Goal: Task Accomplishment & Management: Use online tool/utility

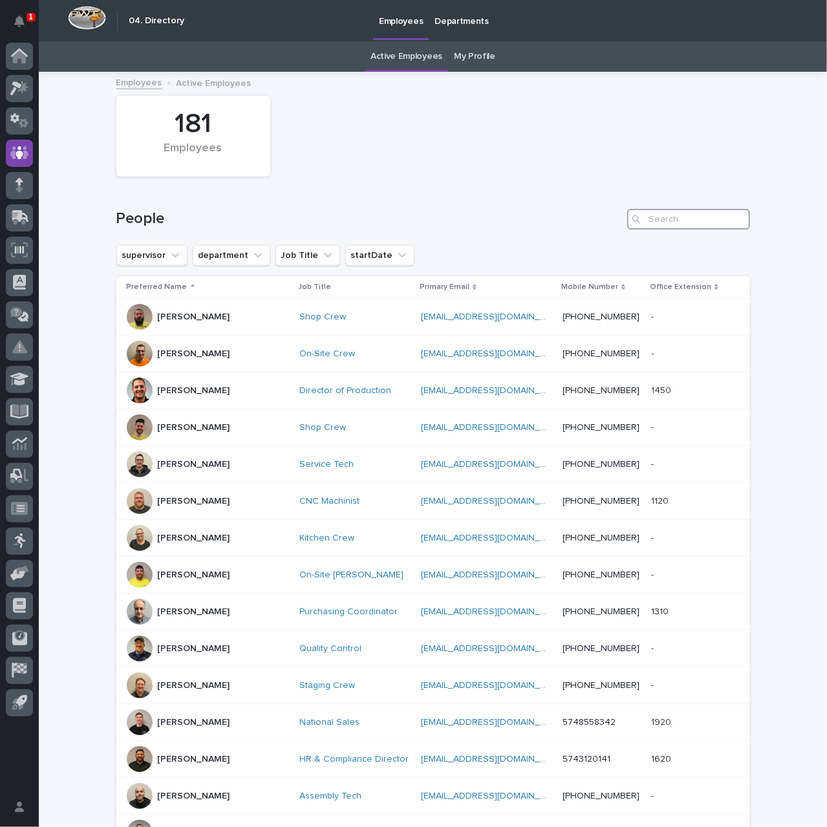
click at [660, 219] on input "Search" at bounding box center [688, 219] width 123 height 21
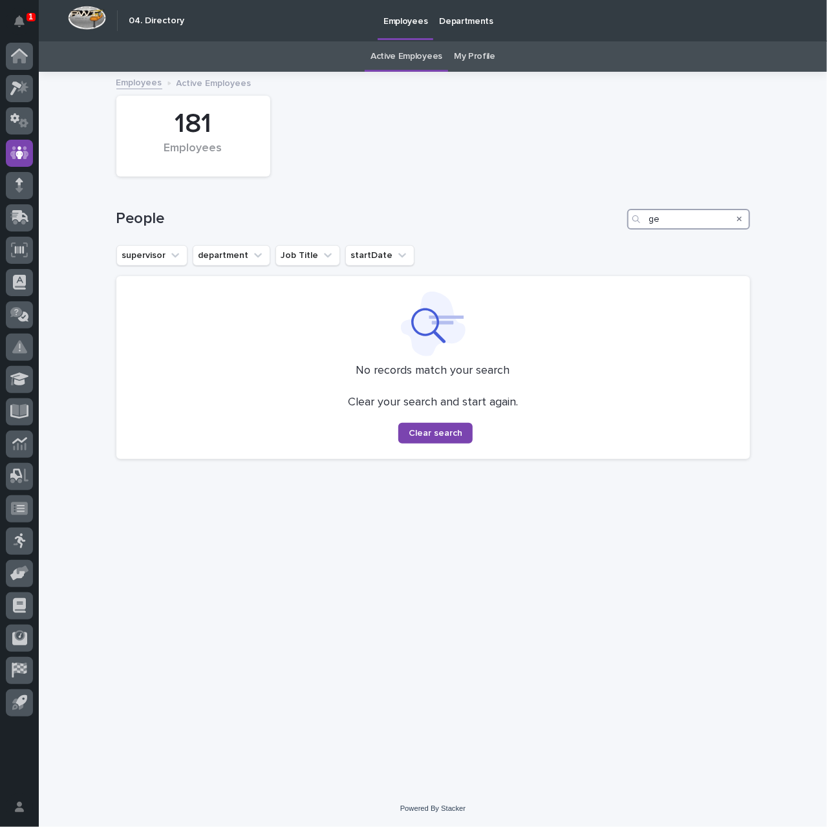
type input "g"
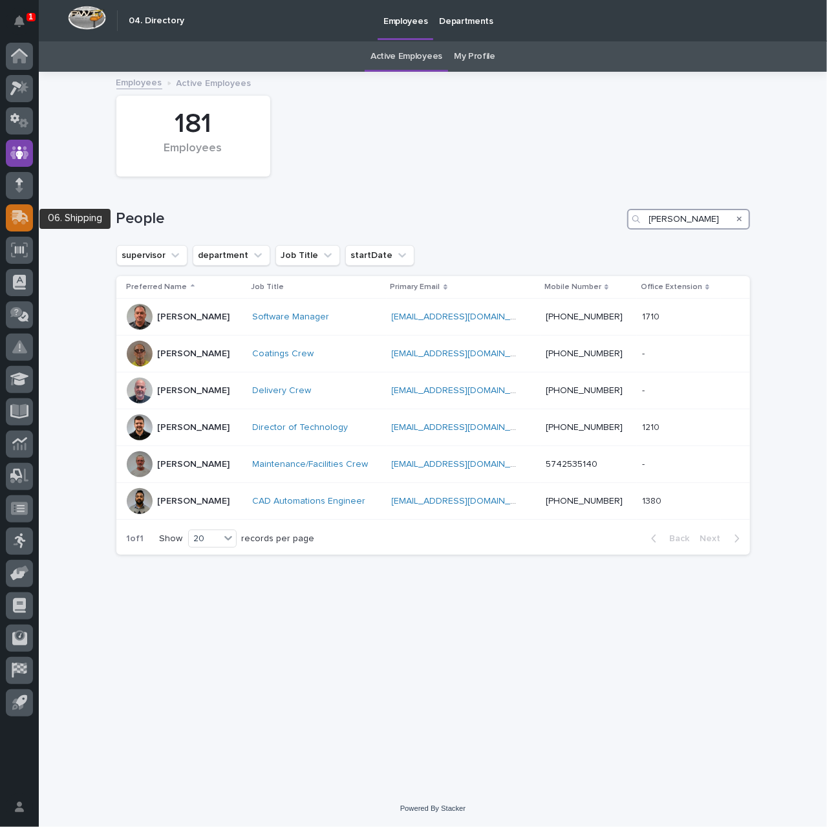
type input "[PERSON_NAME]"
click at [19, 212] on icon at bounding box center [20, 216] width 17 height 12
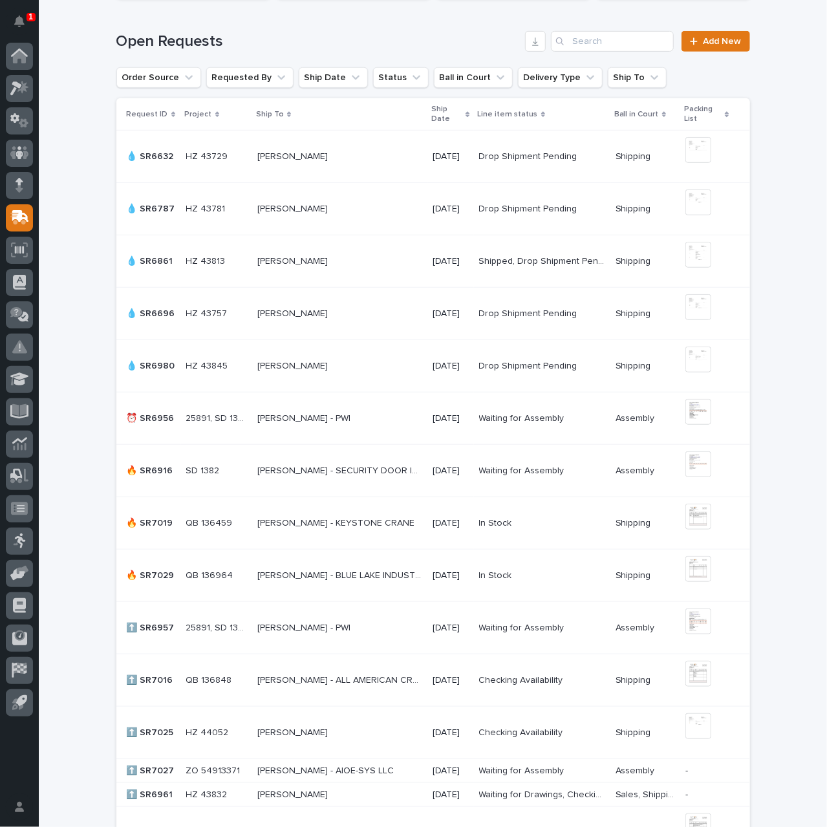
scroll to position [349, 0]
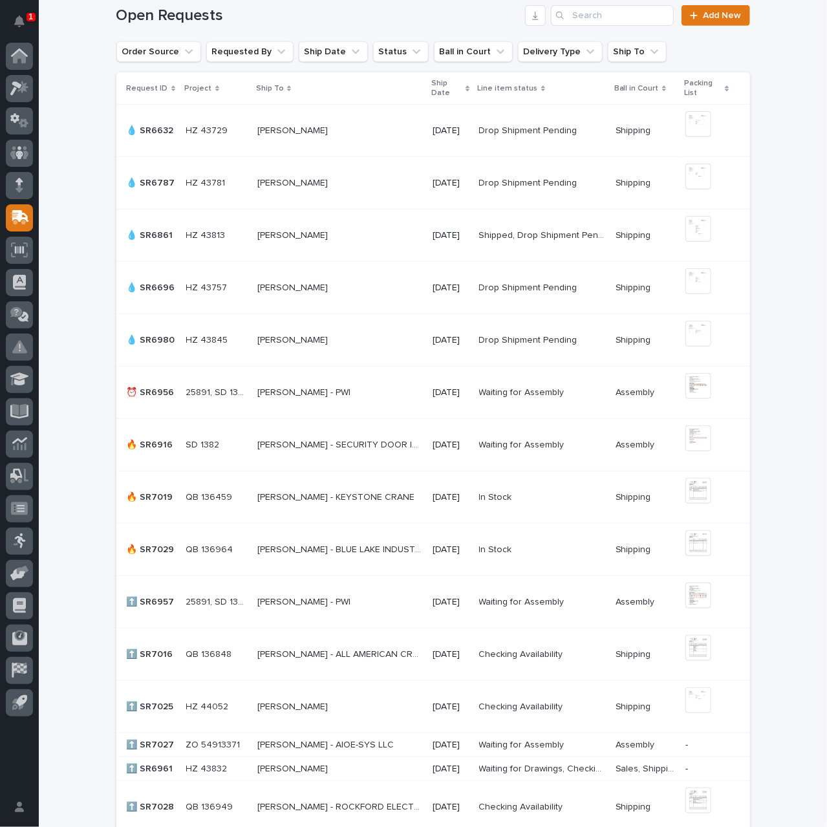
click at [373, 545] on p "[PERSON_NAME] - BLUE LAKE INDUSTRIES" at bounding box center [341, 549] width 168 height 14
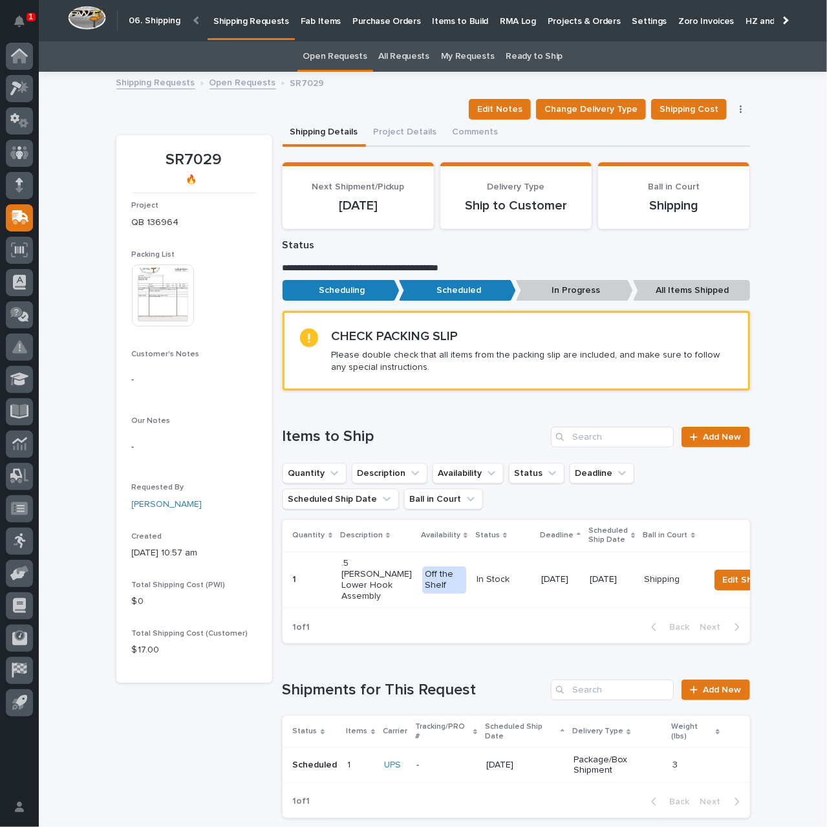
click at [168, 312] on img at bounding box center [163, 296] width 62 height 62
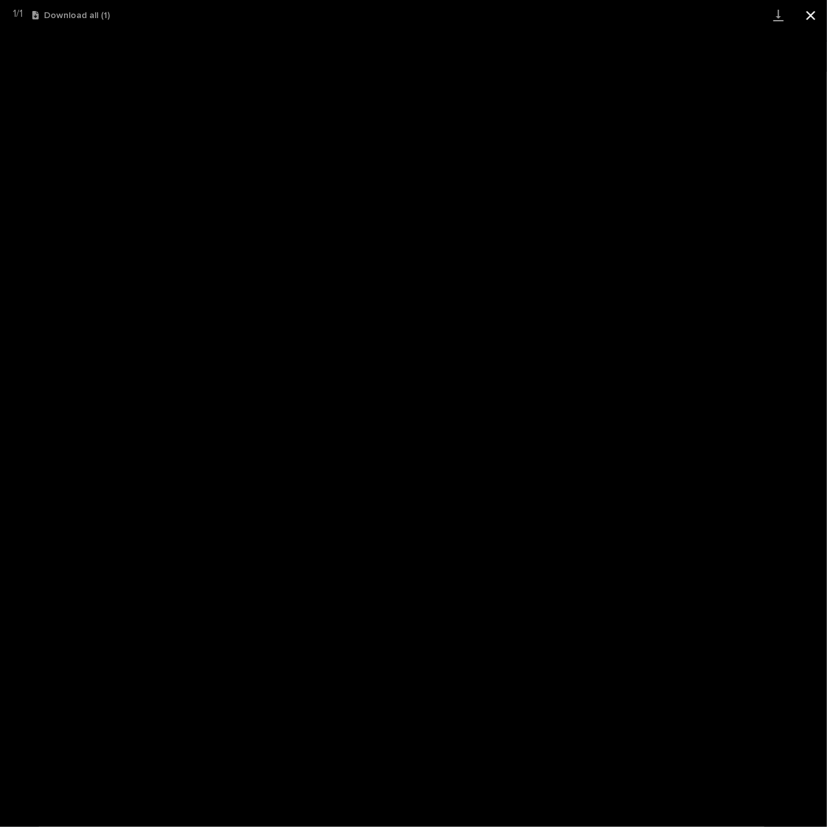
click at [811, 17] on button "Close gallery" at bounding box center [811, 15] width 32 height 30
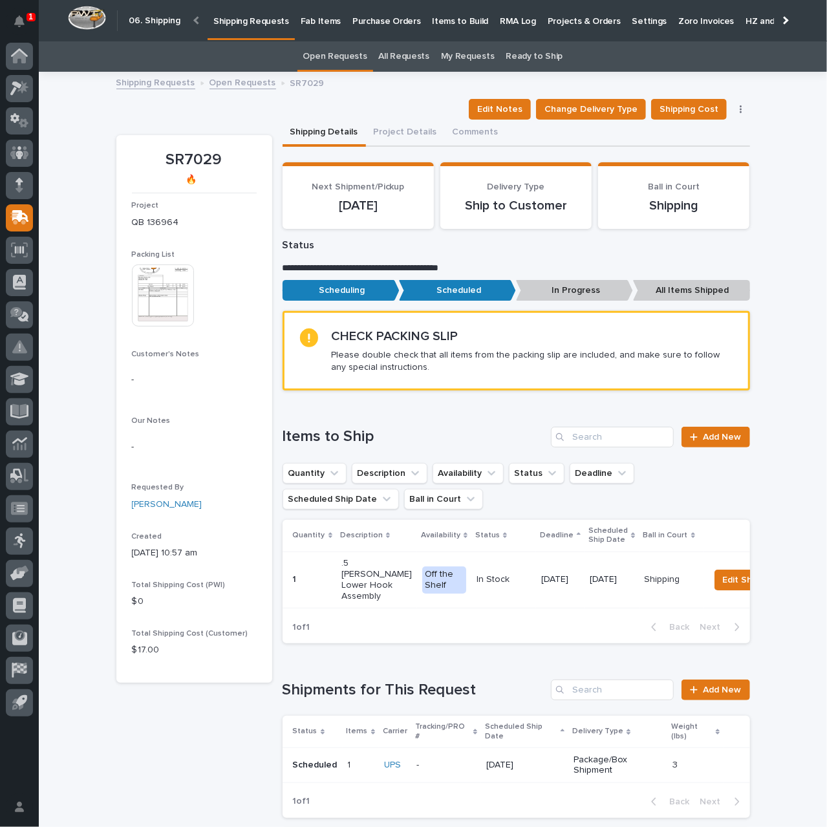
click at [589, 755] on p "Package/Box Shipment" at bounding box center [618, 766] width 89 height 22
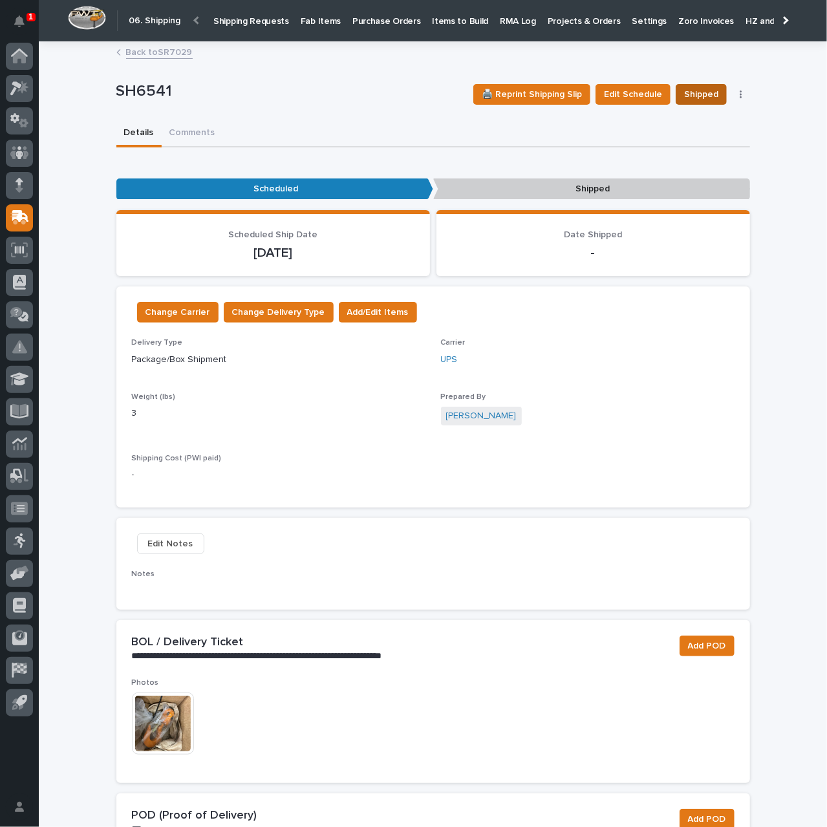
click at [689, 92] on span "Shipped" at bounding box center [701, 95] width 34 height 16
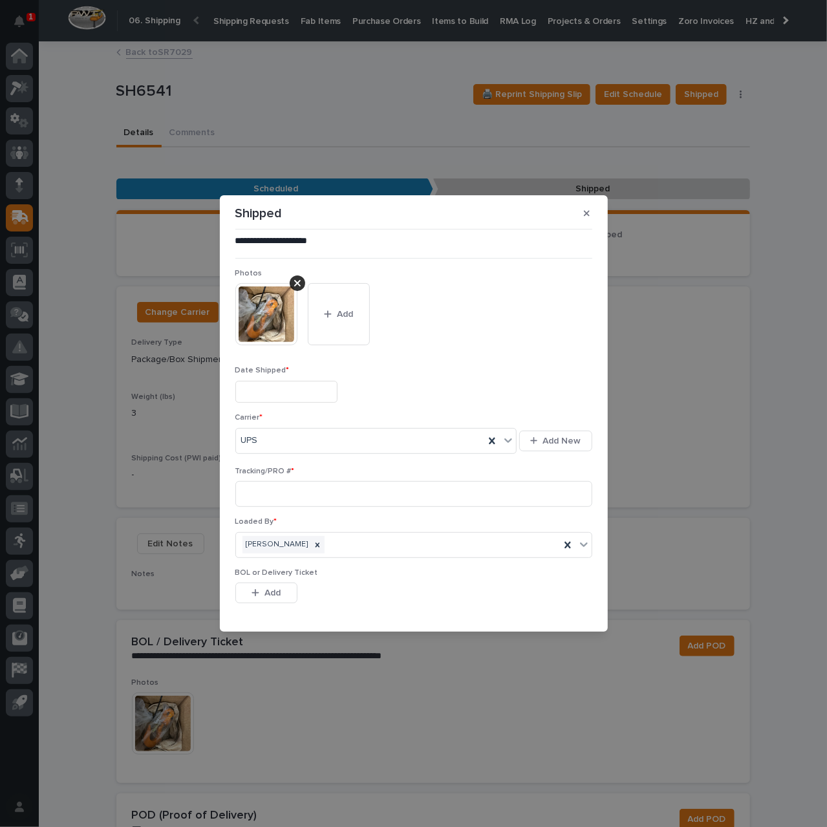
click at [312, 396] on input "text" at bounding box center [286, 392] width 102 height 23
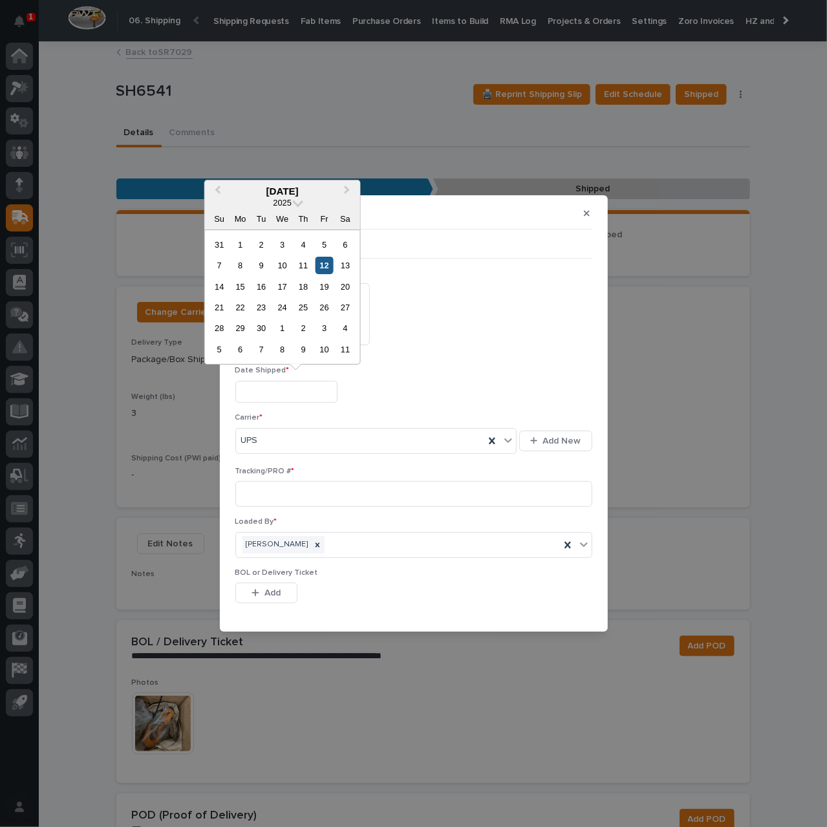
click at [329, 263] on div "12" at bounding box center [324, 265] width 17 height 17
type input "**********"
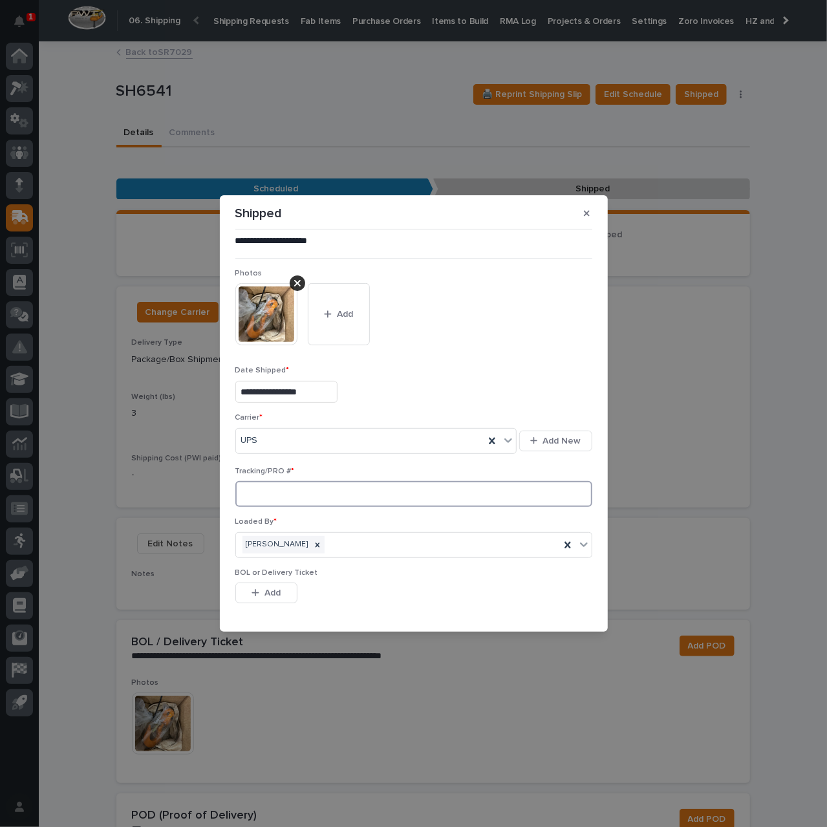
click at [316, 494] on input at bounding box center [413, 494] width 357 height 26
paste input "1Z831R2E0398889527"
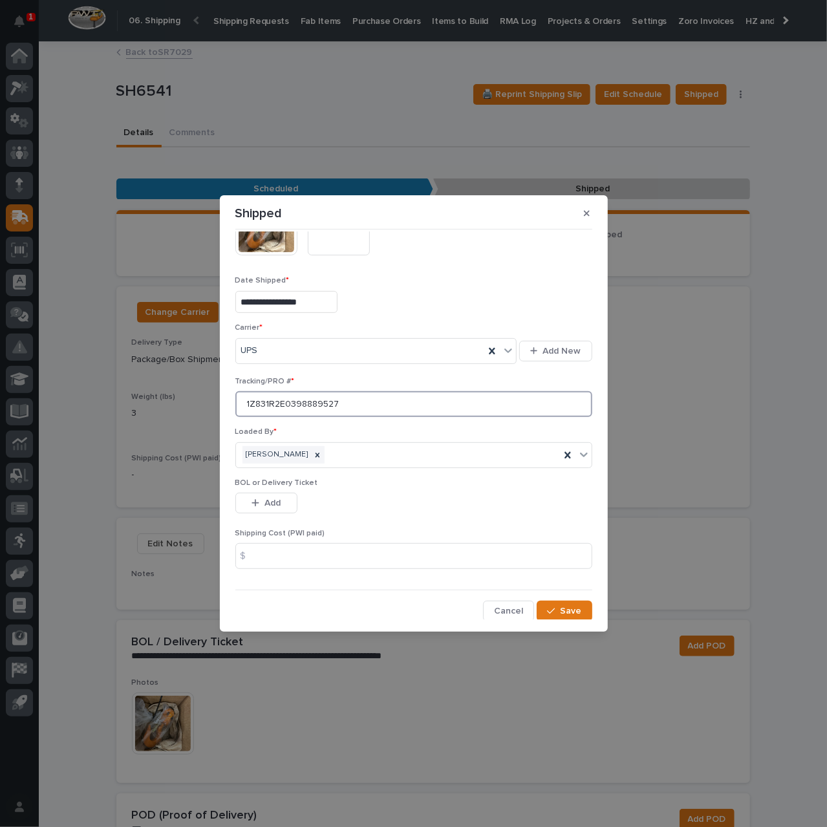
scroll to position [91, 0]
type input "1Z831R2E0398889527"
click at [372, 557] on input at bounding box center [413, 556] width 357 height 26
type input "10.27"
click at [565, 610] on span "Save" at bounding box center [571, 611] width 21 height 12
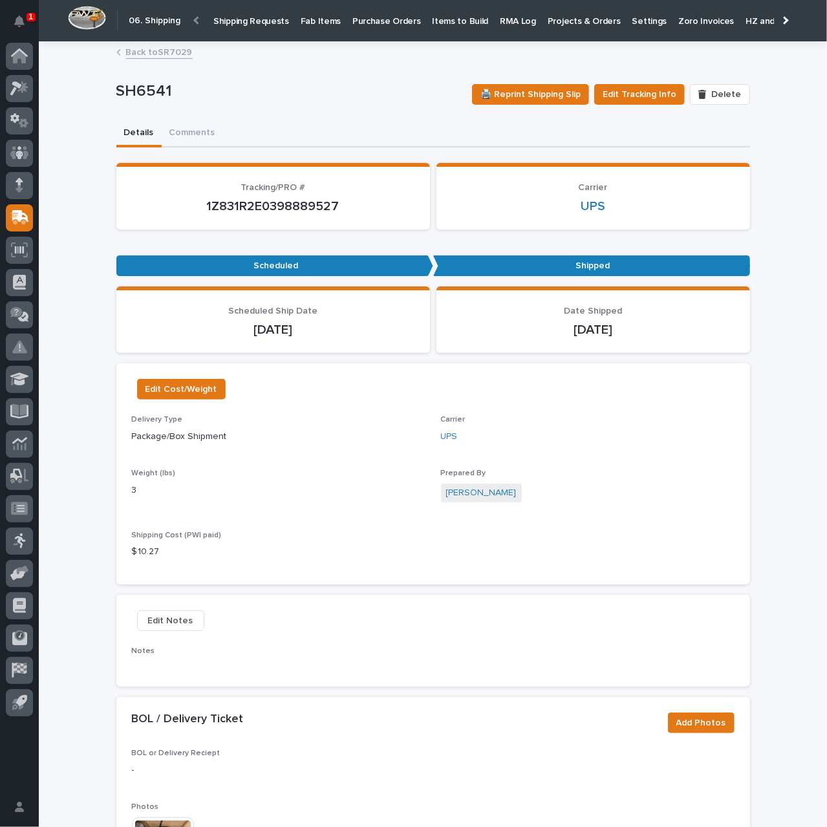
click at [232, 21] on p "Shipping Requests" at bounding box center [251, 13] width 76 height 27
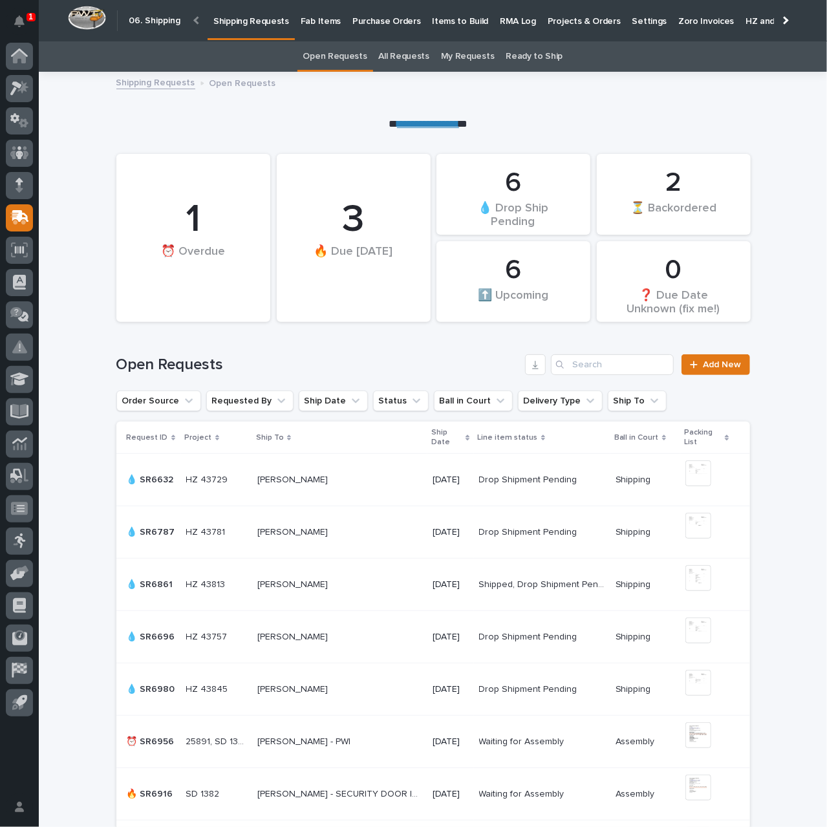
click at [396, 20] on p "Purchase Orders" at bounding box center [387, 13] width 68 height 27
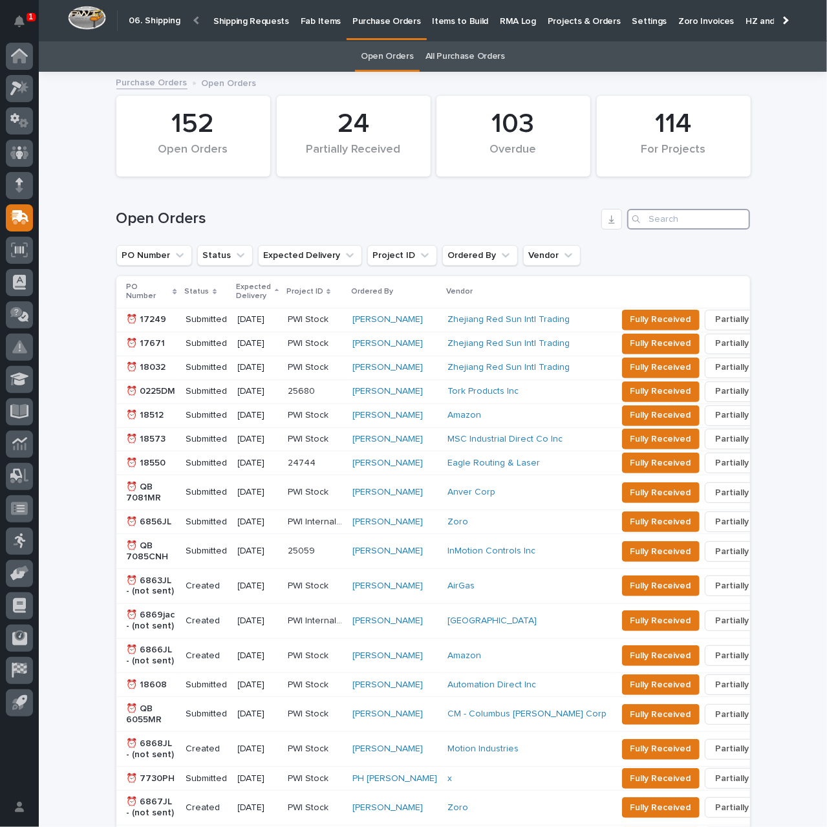
click at [689, 220] on input "Search" at bounding box center [688, 219] width 123 height 21
type input "18946"
